Goal: Task Accomplishment & Management: Manage account settings

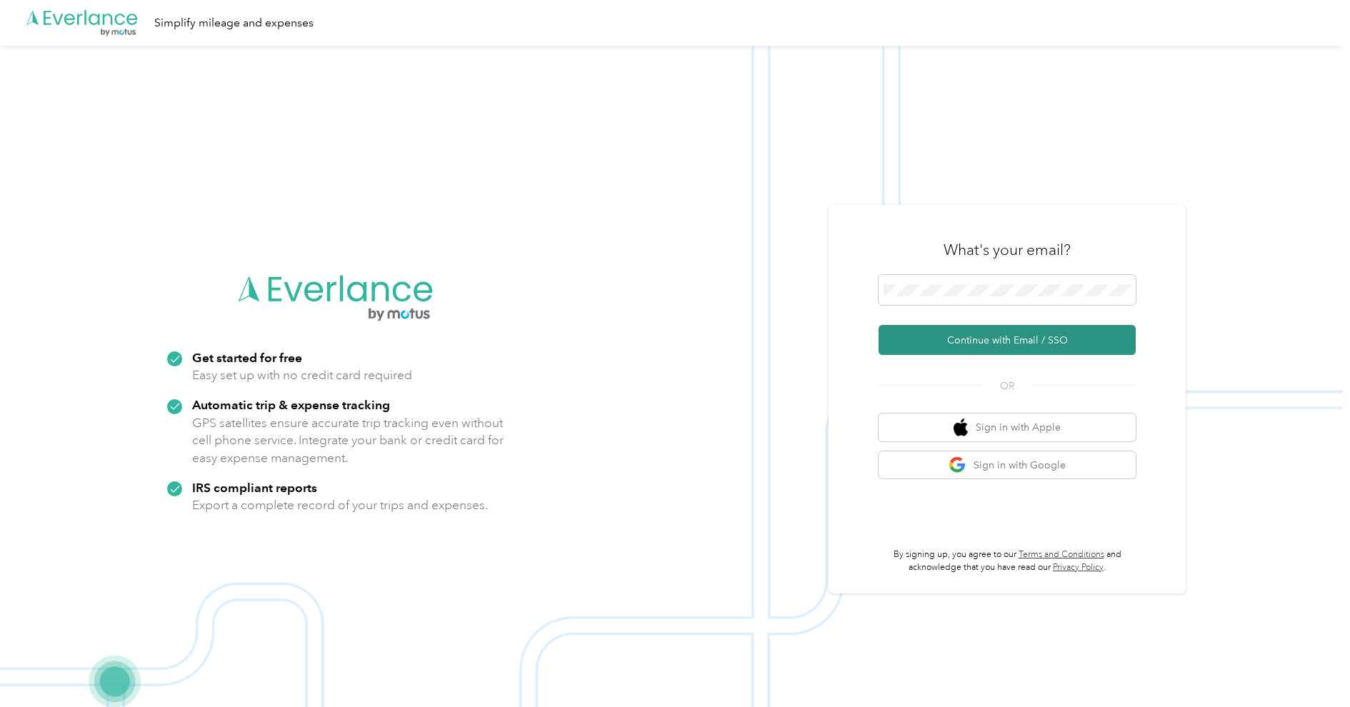
click at [969, 332] on button "Continue with Email / SSO" at bounding box center [1007, 340] width 257 height 30
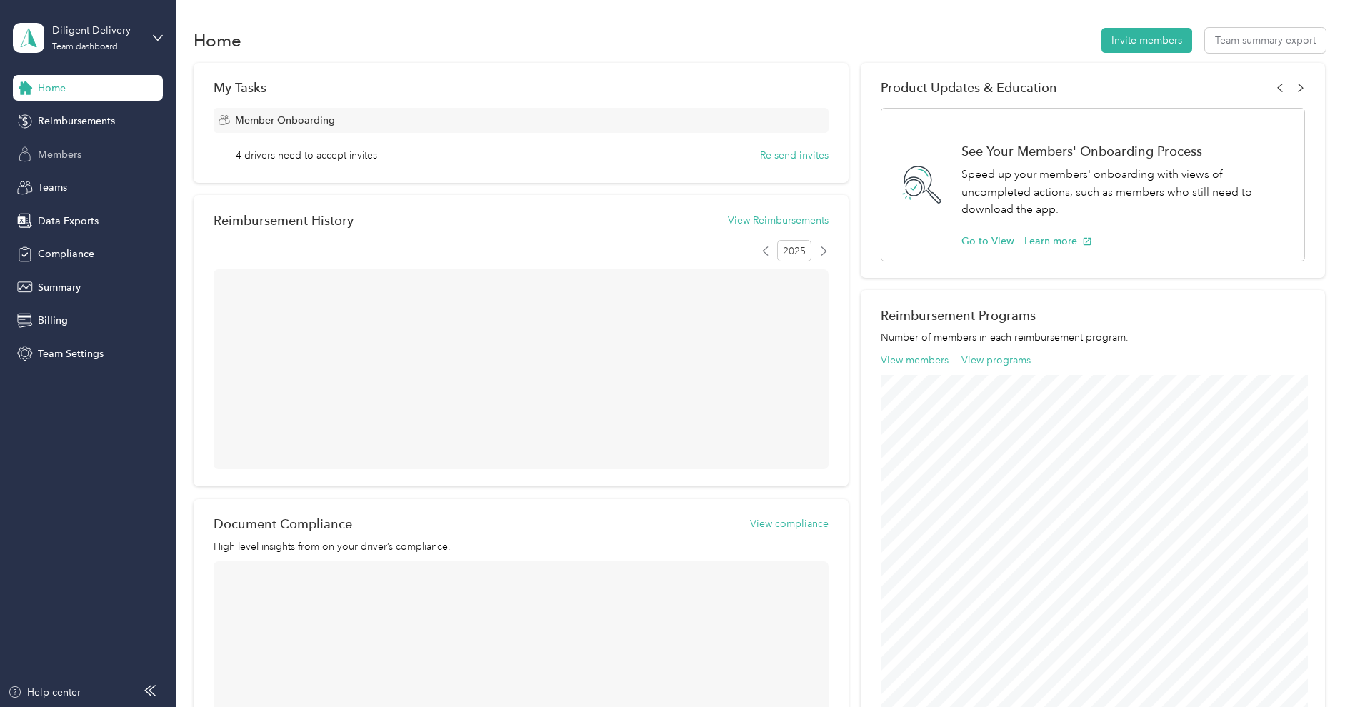
click at [79, 162] on div "Members" at bounding box center [88, 154] width 150 height 26
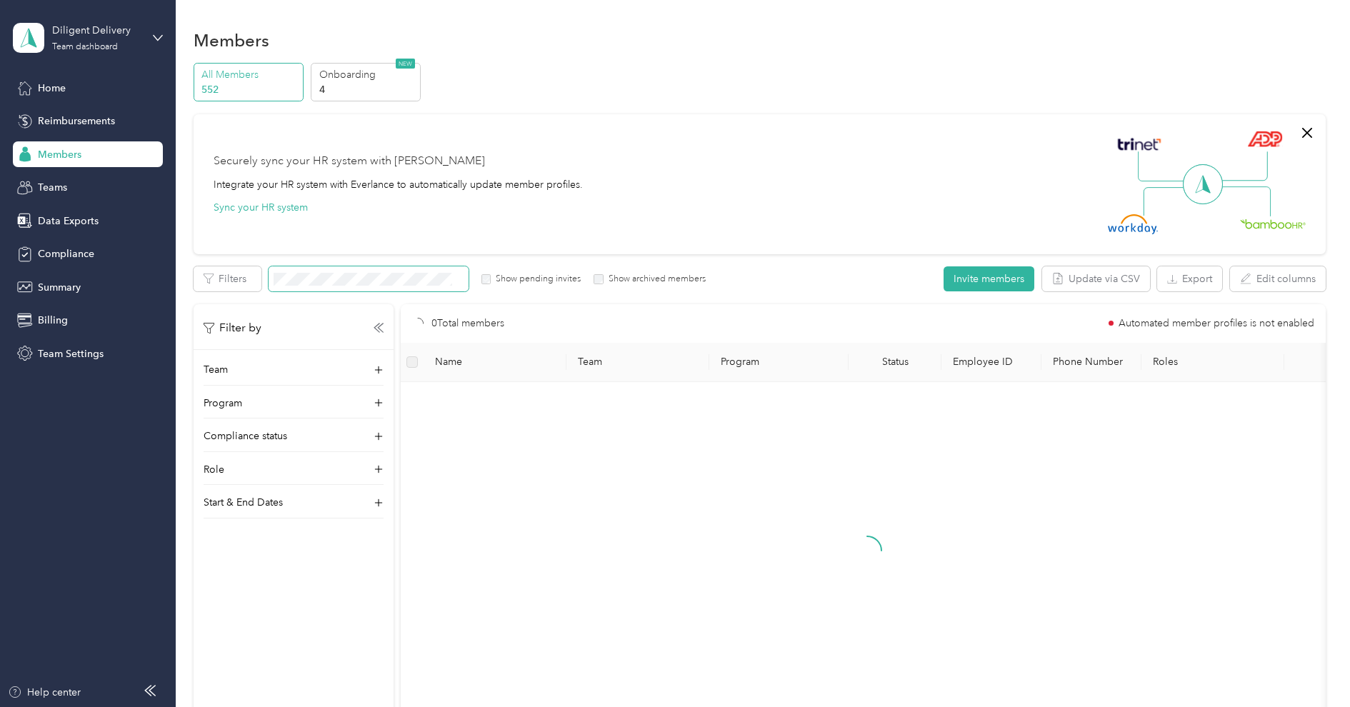
click at [345, 271] on span at bounding box center [369, 278] width 200 height 25
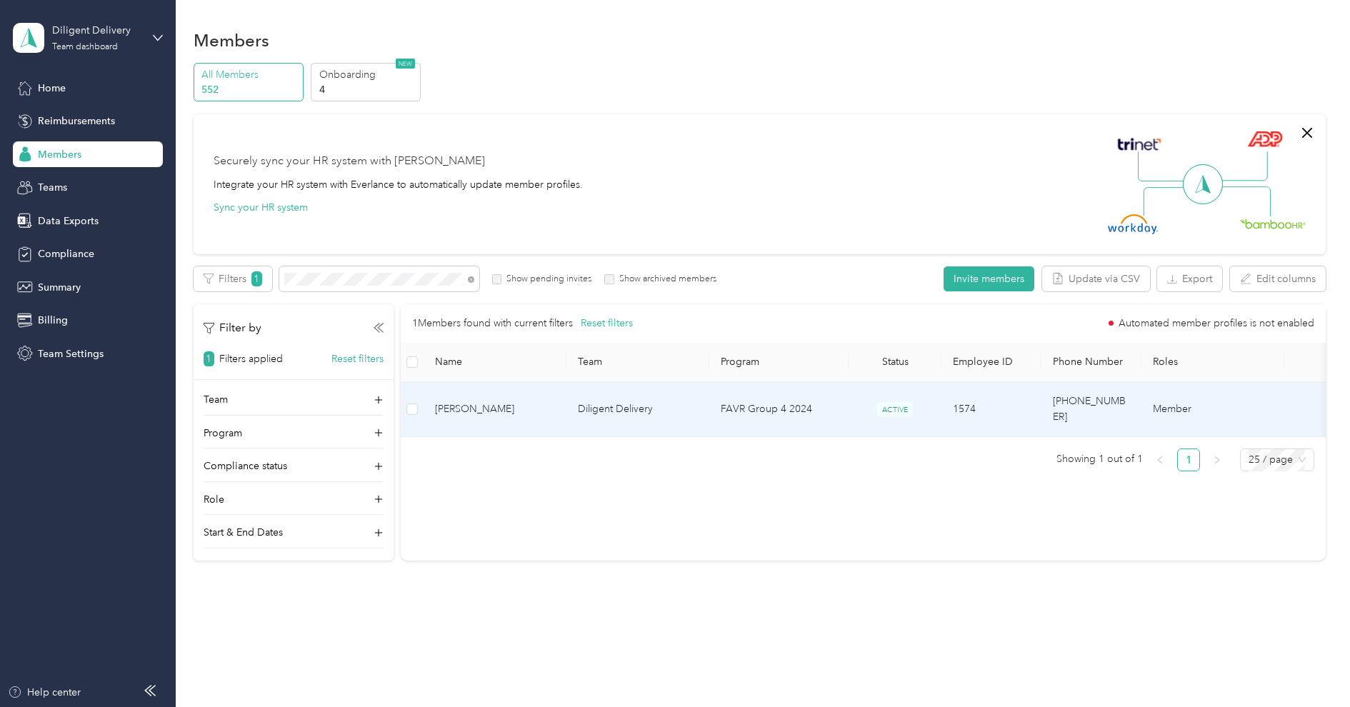
click at [517, 406] on span "[PERSON_NAME]" at bounding box center [495, 409] width 120 height 16
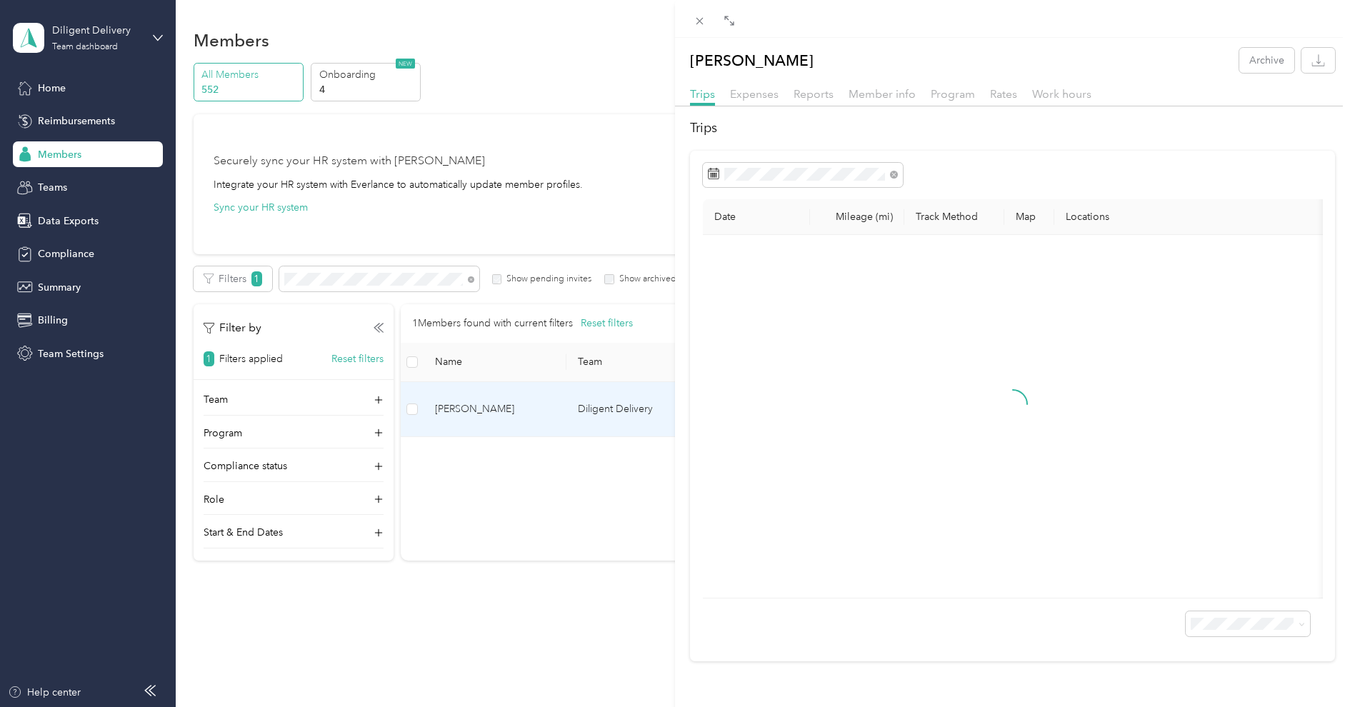
click at [818, 106] on div at bounding box center [1012, 110] width 675 height 8
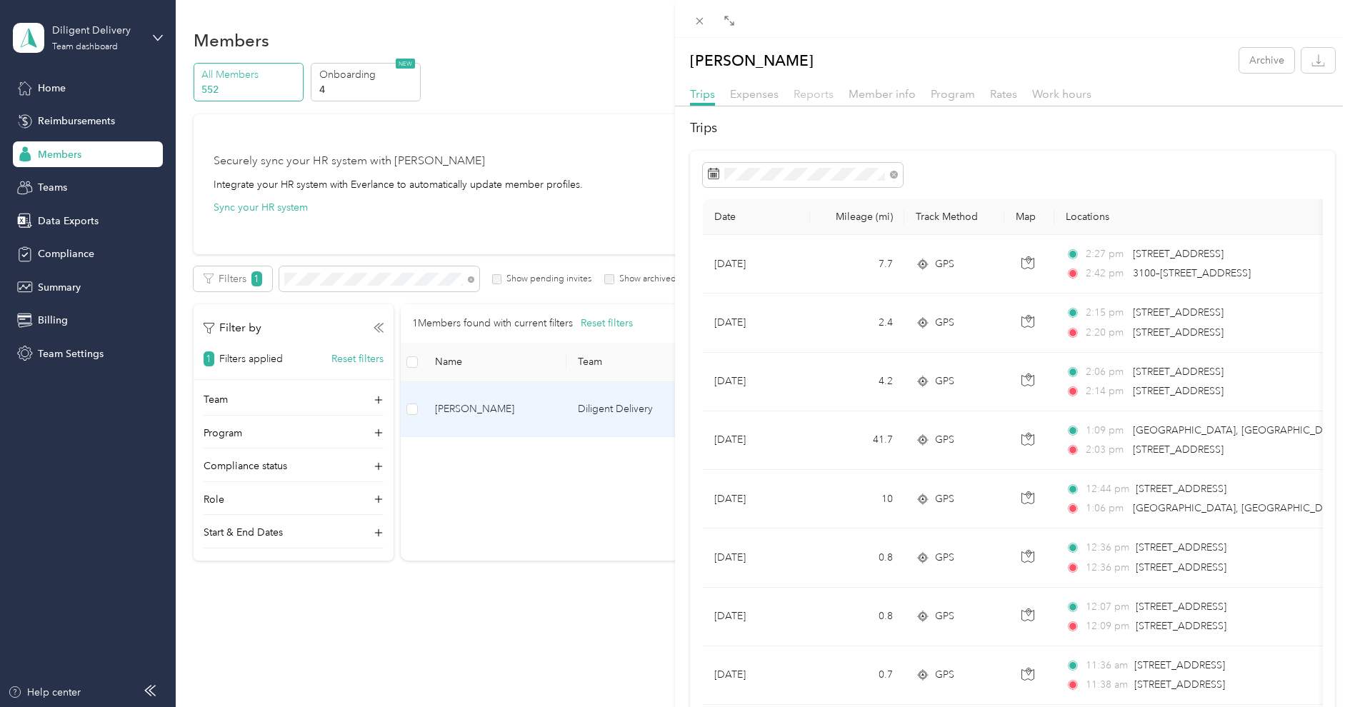
click at [819, 99] on span "Reports" at bounding box center [814, 94] width 40 height 14
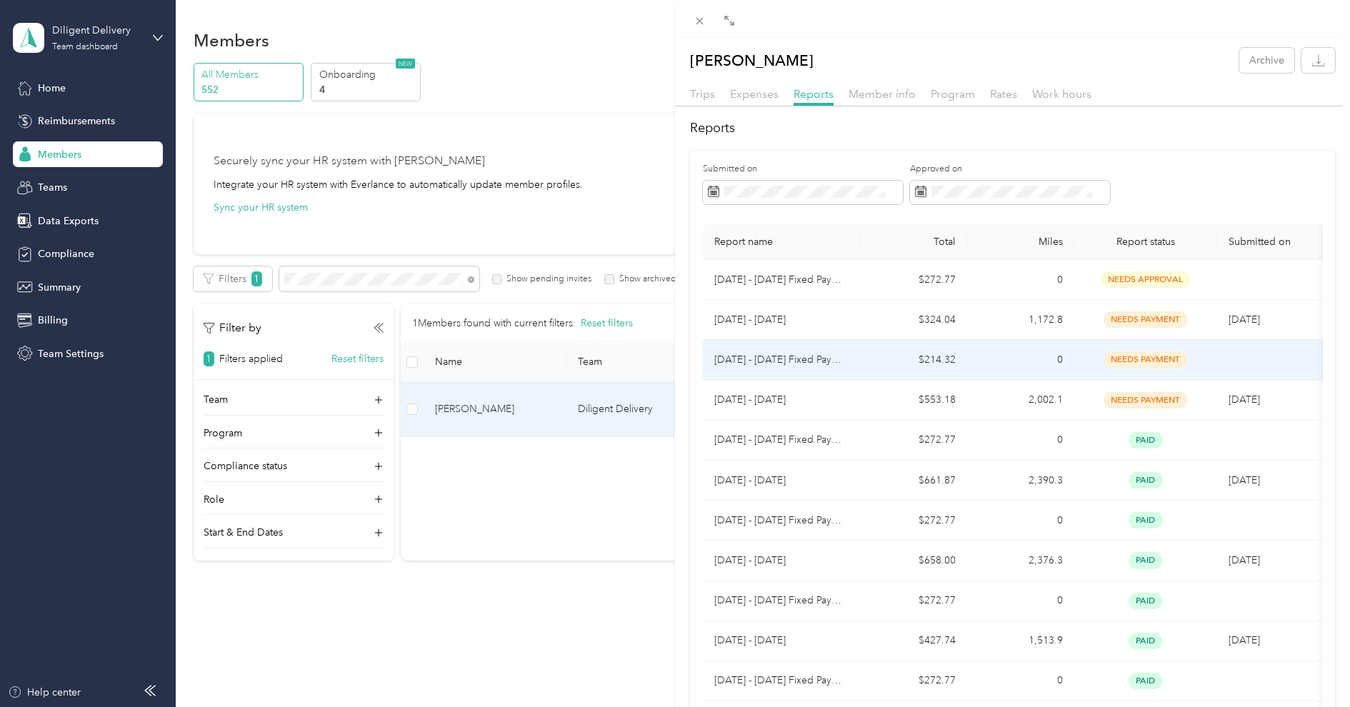
click at [878, 359] on td "$214.32" at bounding box center [913, 360] width 107 height 40
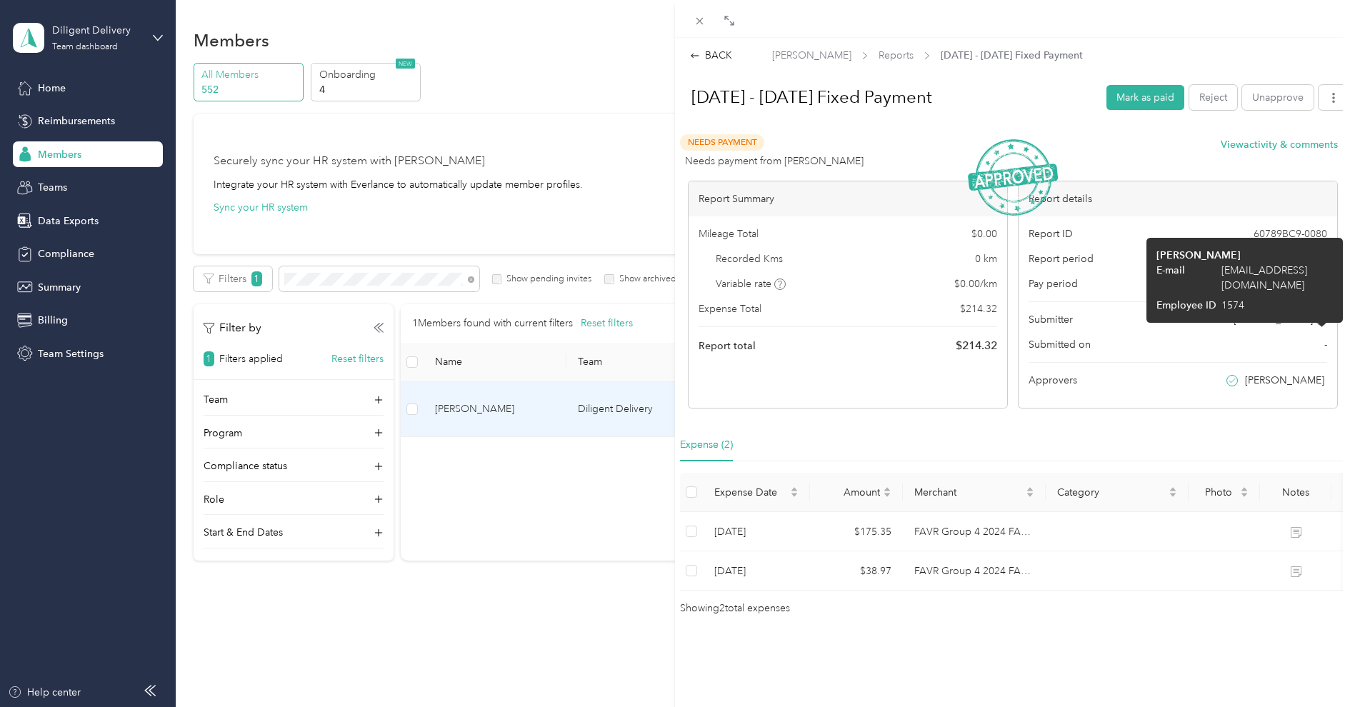
click at [1286, 274] on span "[EMAIL_ADDRESS][DOMAIN_NAME]" at bounding box center [1276, 278] width 111 height 30
copy span "[EMAIL_ADDRESS][DOMAIN_NAME]"
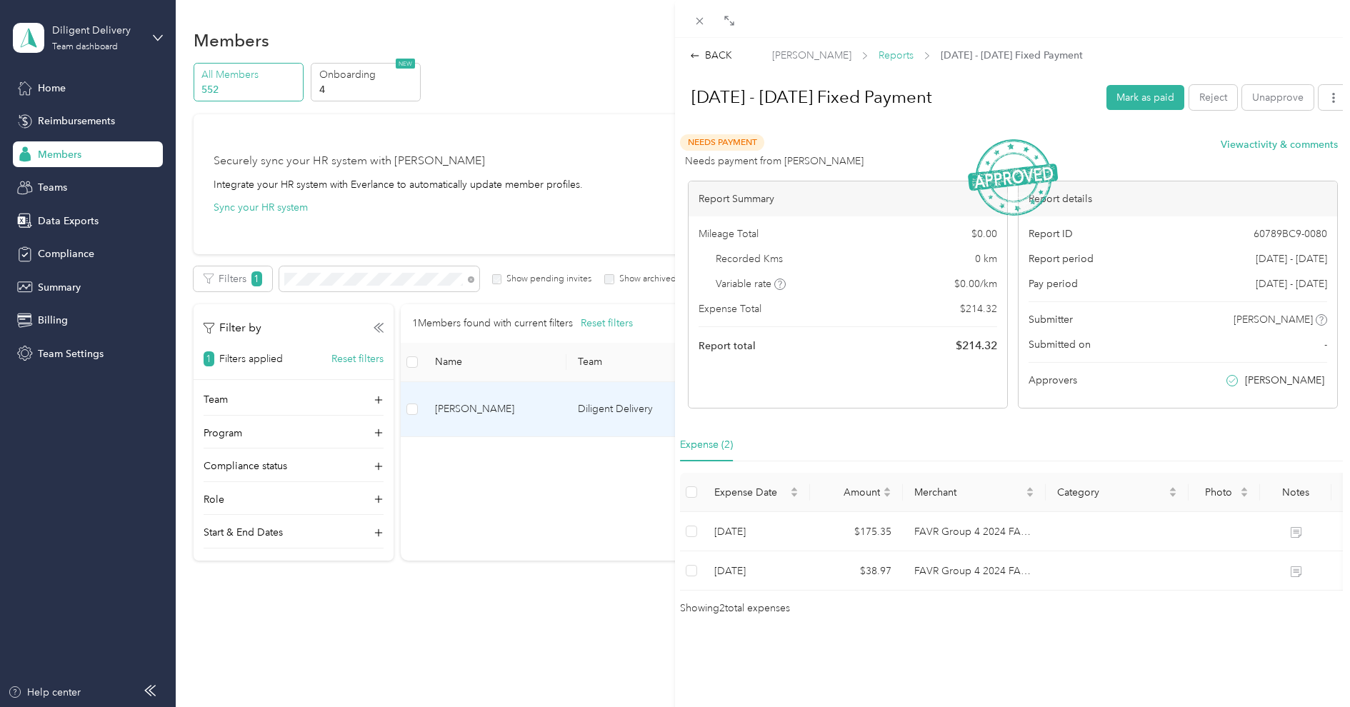
click at [879, 48] on span "Reports" at bounding box center [896, 55] width 35 height 15
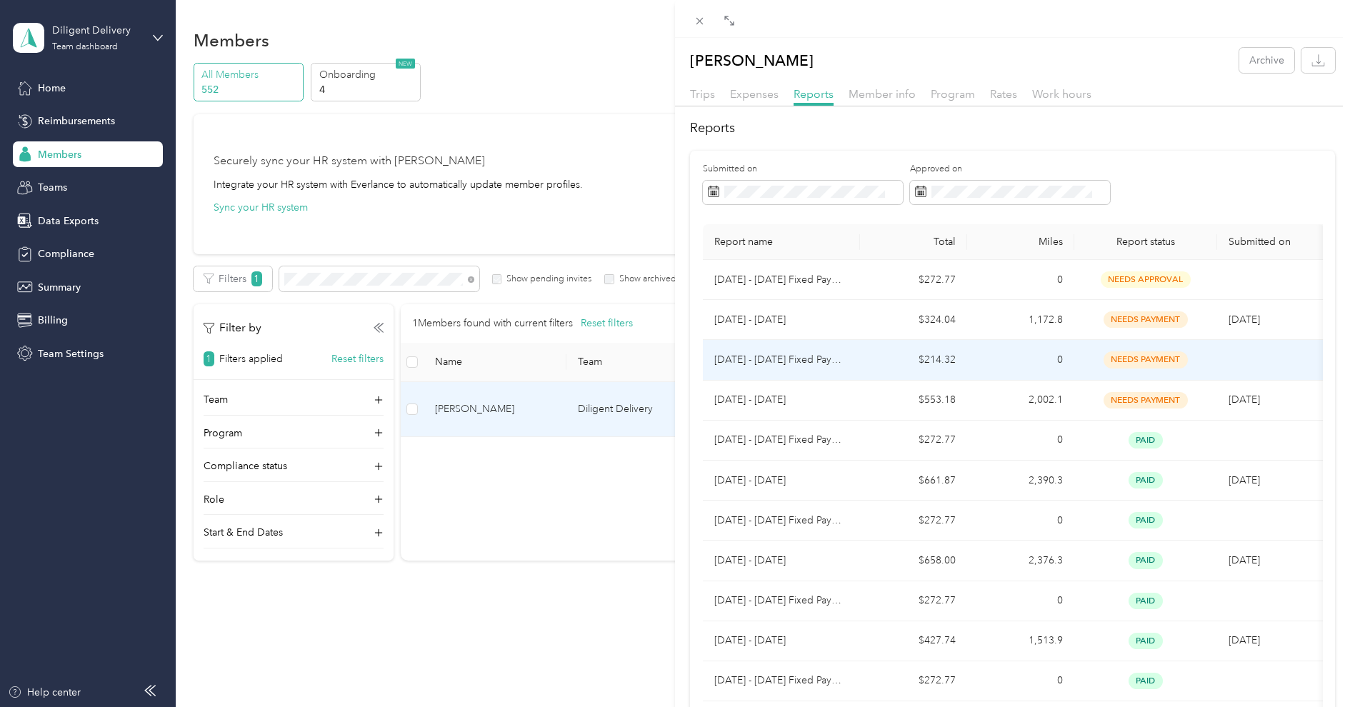
click at [856, 356] on td "[DATE] - [DATE] Fixed Payment" at bounding box center [781, 360] width 157 height 40
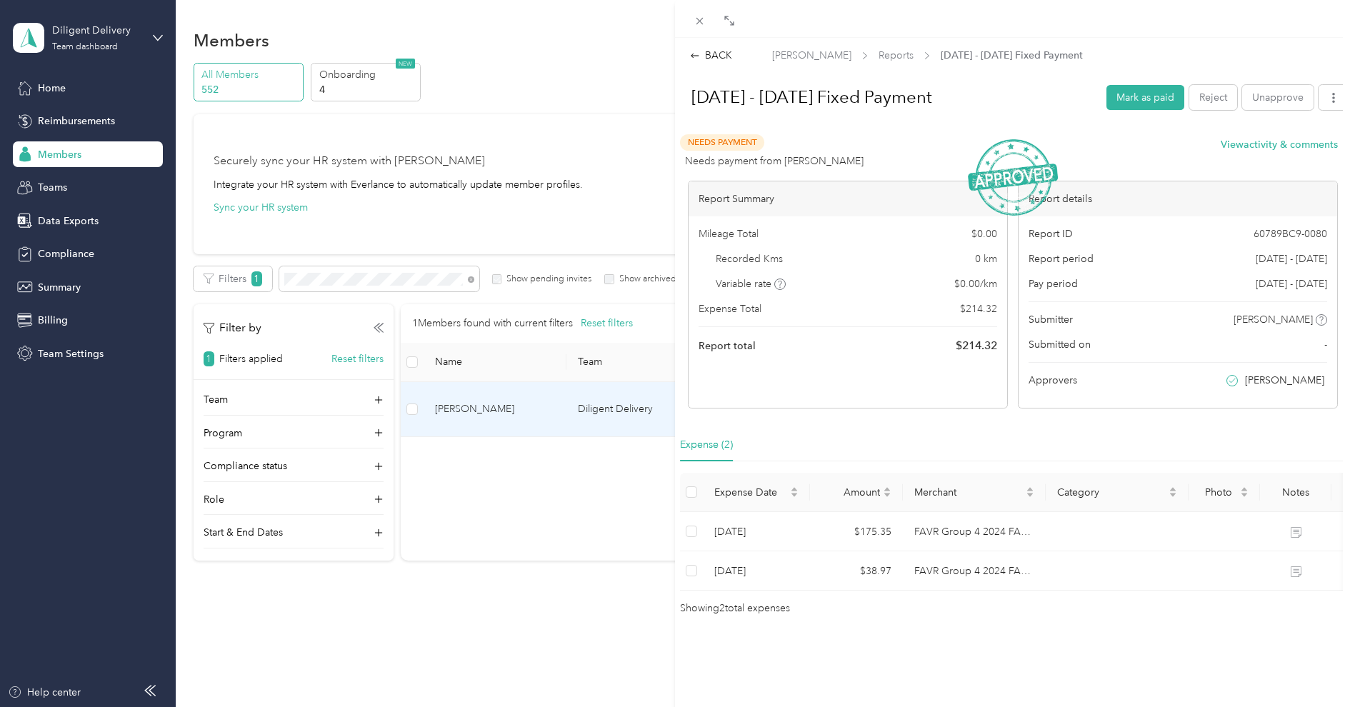
click at [941, 58] on span "[DATE] - [DATE] Fixed Payment" at bounding box center [1012, 55] width 142 height 15
click at [891, 58] on span "Reports" at bounding box center [896, 55] width 35 height 15
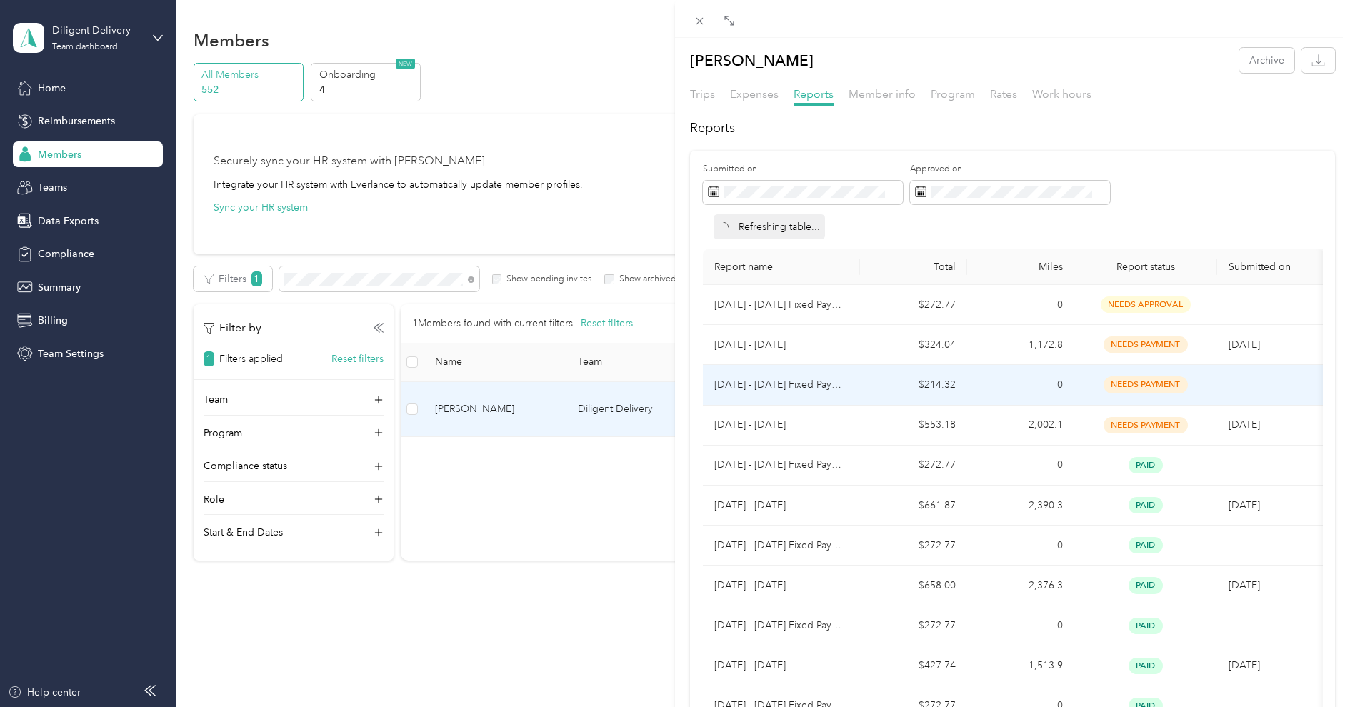
click at [879, 383] on td "$214.32" at bounding box center [913, 385] width 107 height 40
